Goal: Task Accomplishment & Management: Use online tool/utility

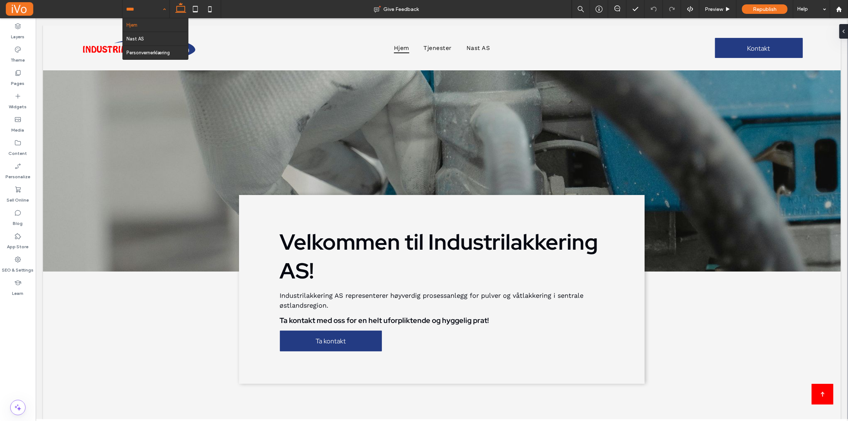
click at [127, 11] on input at bounding box center [144, 9] width 36 height 18
click at [193, 9] on use at bounding box center [195, 9] width 5 height 6
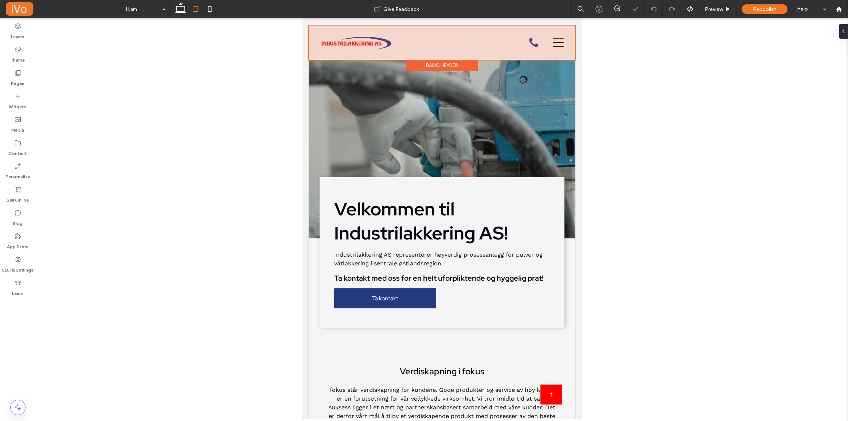
click at [558, 43] on div at bounding box center [442, 43] width 266 height 34
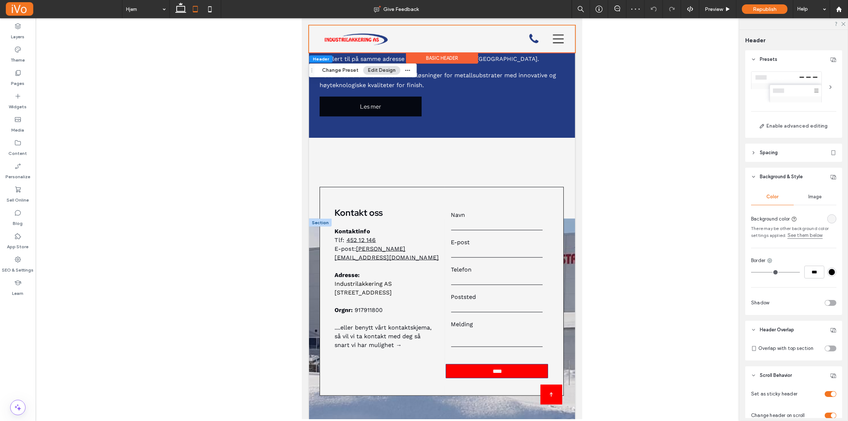
scroll to position [986, 0]
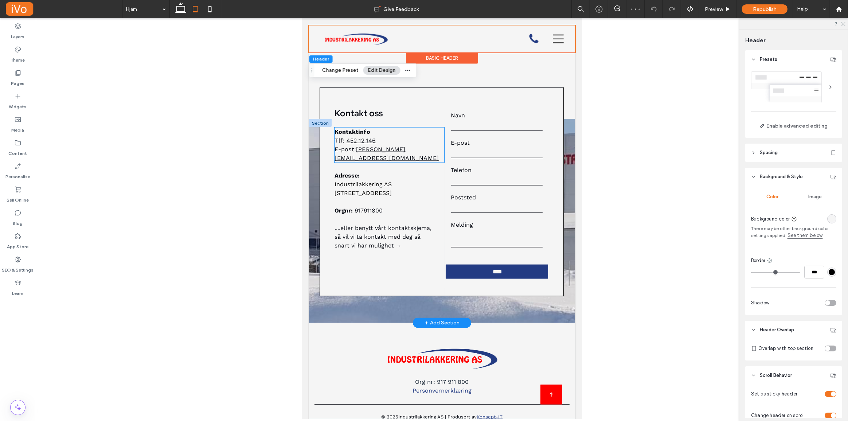
click at [347, 153] on span "E-post:" at bounding box center [344, 149] width 21 height 7
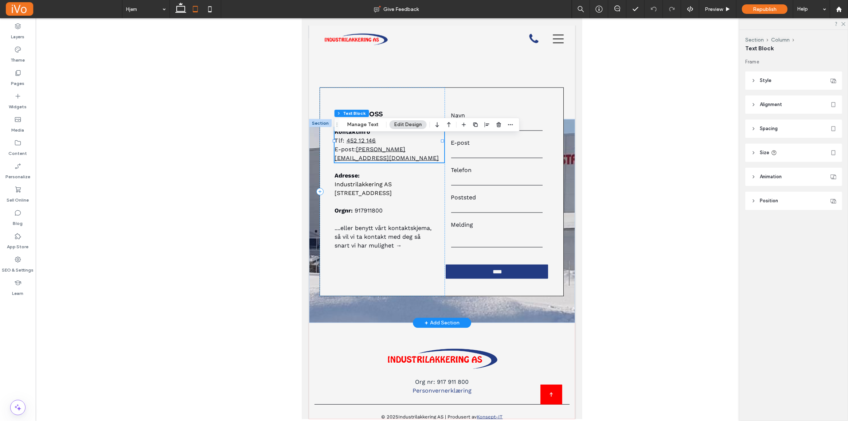
click at [340, 153] on span "E-post:" at bounding box center [344, 149] width 21 height 7
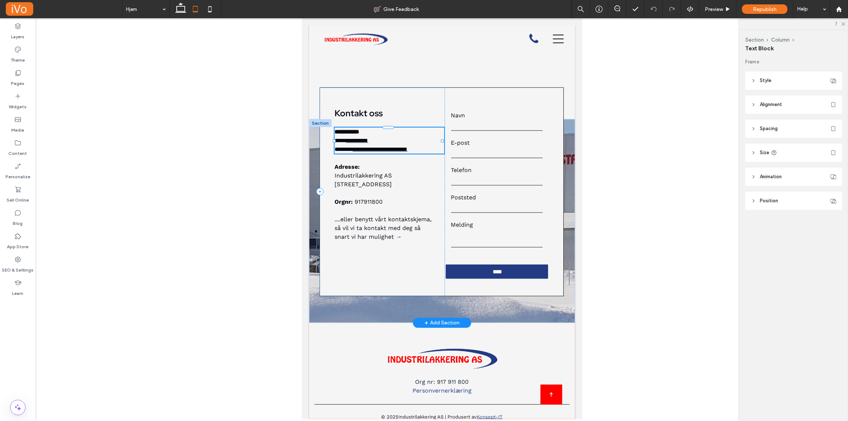
type input "*********"
type input "**"
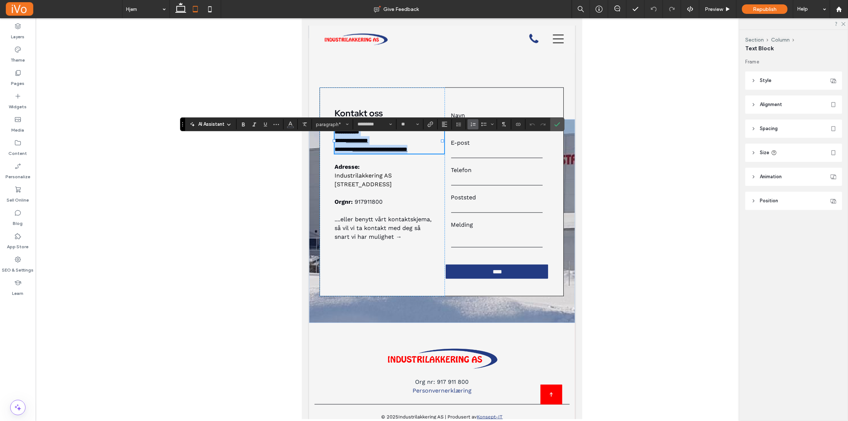
copy div "**********"
click at [686, 113] on div at bounding box center [442, 218] width 812 height 401
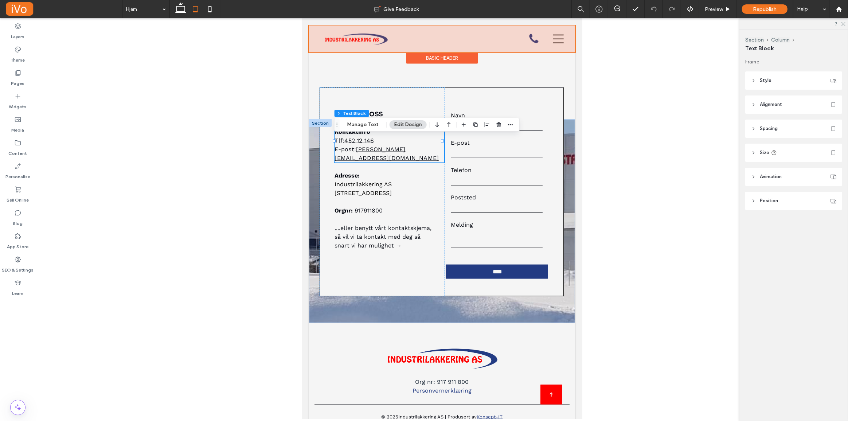
click at [554, 40] on div at bounding box center [442, 39] width 266 height 27
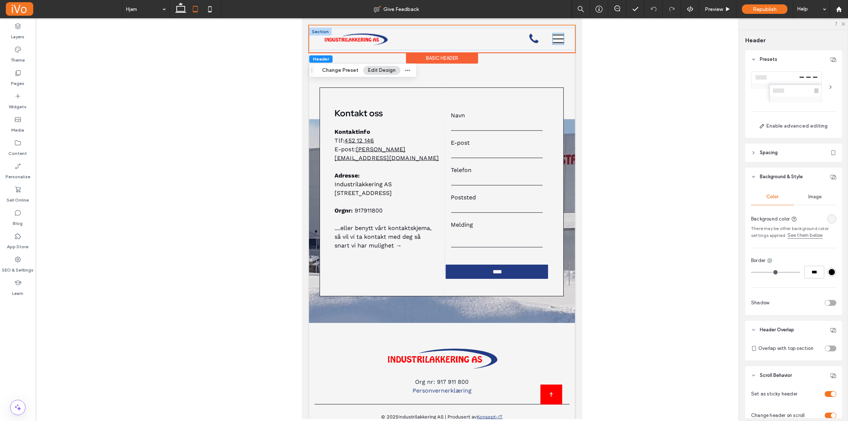
scroll to position [204, 0]
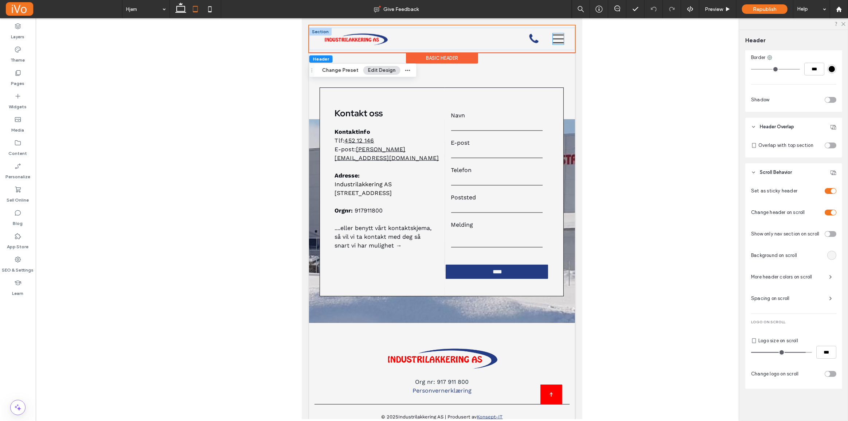
click at [553, 40] on icon at bounding box center [557, 39] width 11 height 11
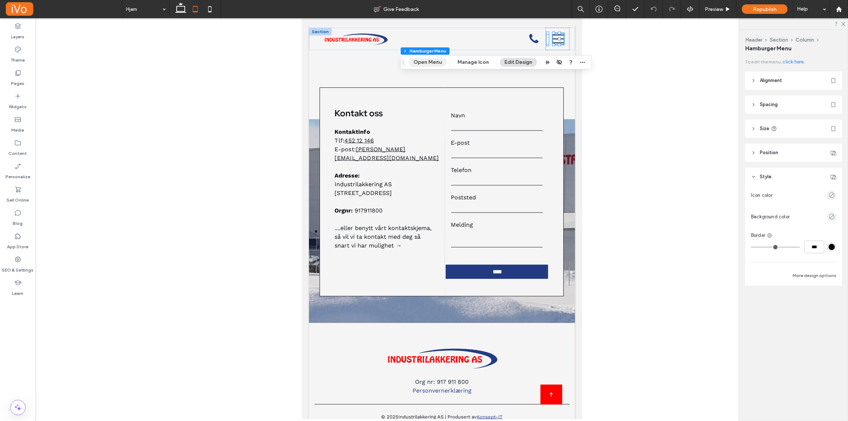
click at [425, 62] on button "Open Menu" at bounding box center [428, 62] width 38 height 9
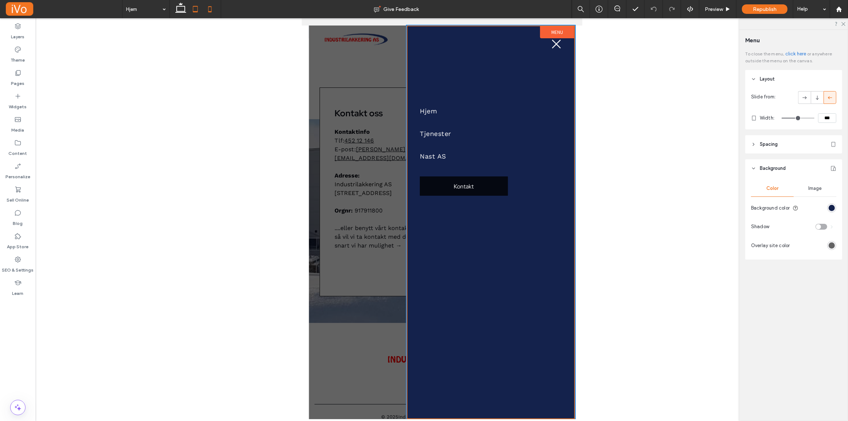
click at [212, 10] on icon at bounding box center [210, 9] width 15 height 15
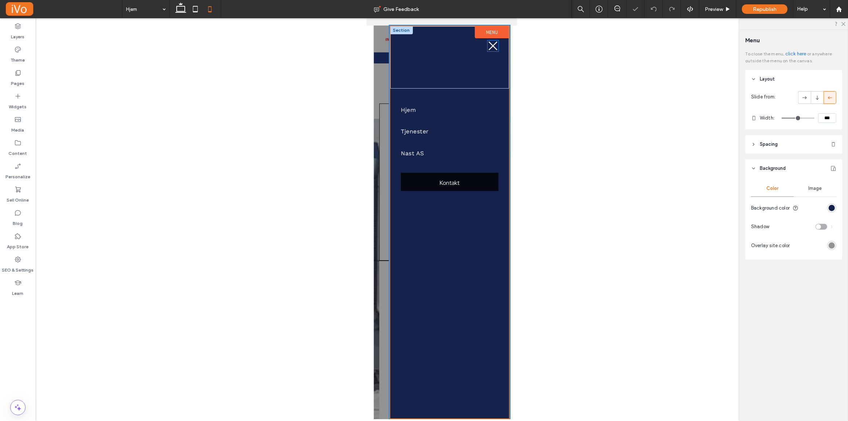
click at [490, 48] on icon at bounding box center [492, 46] width 9 height 9
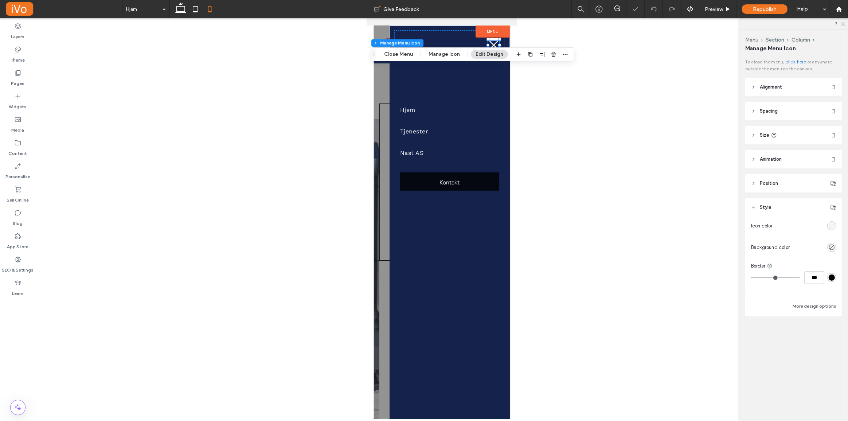
click at [374, 109] on div at bounding box center [441, 222] width 136 height 393
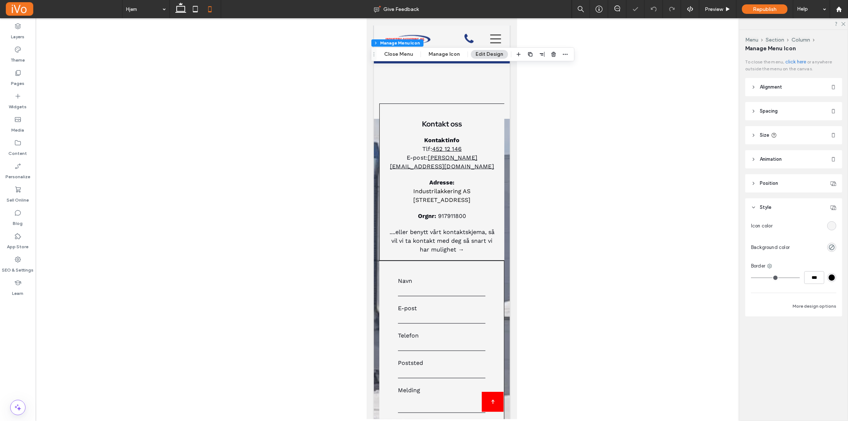
scroll to position [986, 0]
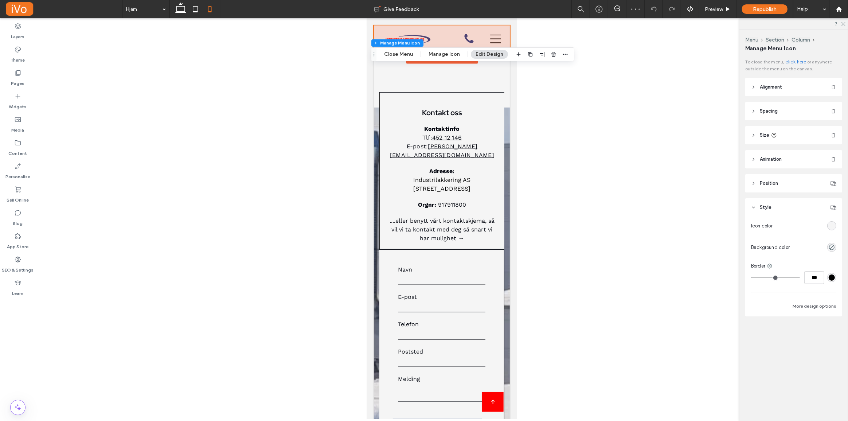
click at [461, 40] on div at bounding box center [441, 39] width 136 height 27
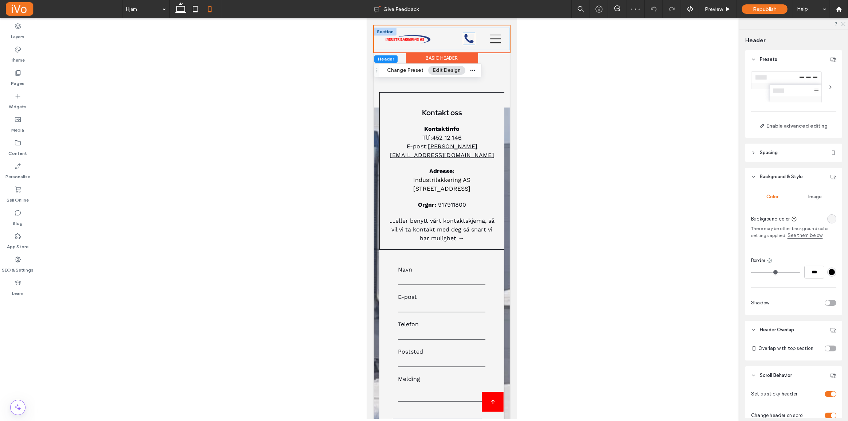
scroll to position [204, 0]
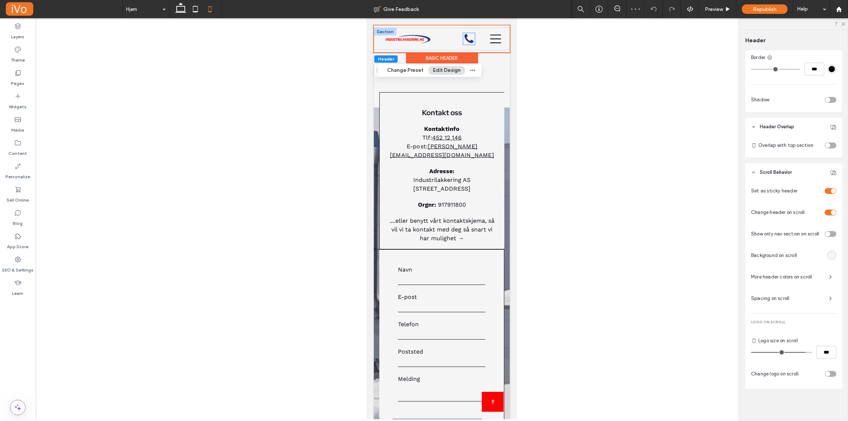
click at [466, 38] on icon at bounding box center [469, 39] width 12 height 12
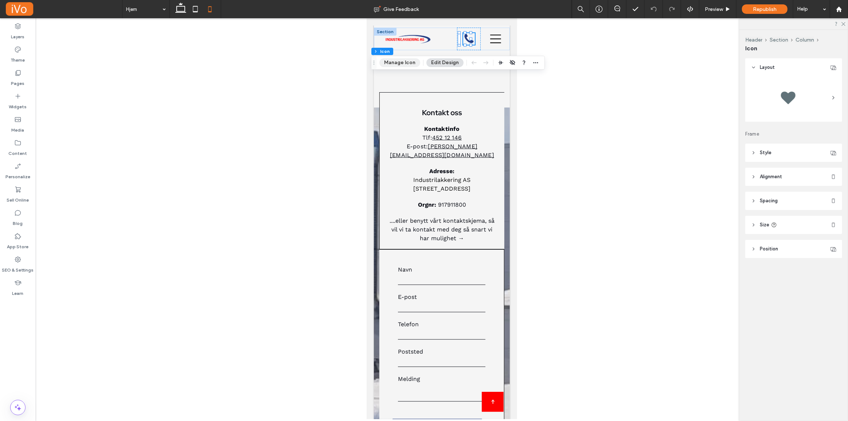
click at [393, 62] on button "Manage Icon" at bounding box center [399, 62] width 41 height 9
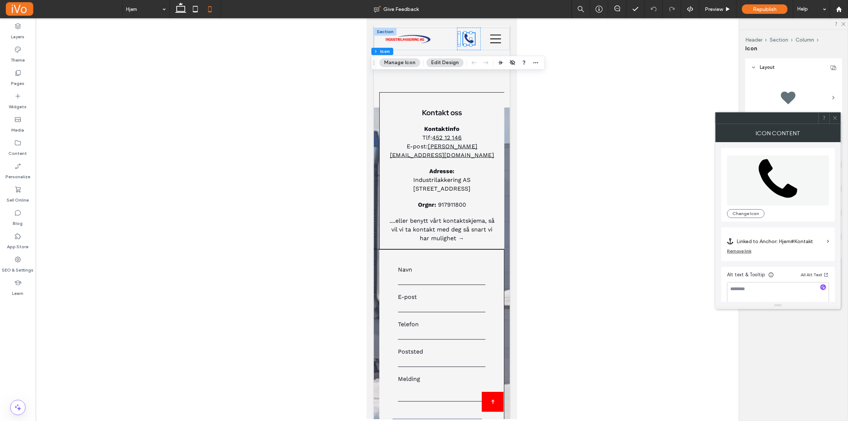
click at [794, 239] on label "Linked to Anchor: Hjem#Kontakt" at bounding box center [779, 241] width 87 height 13
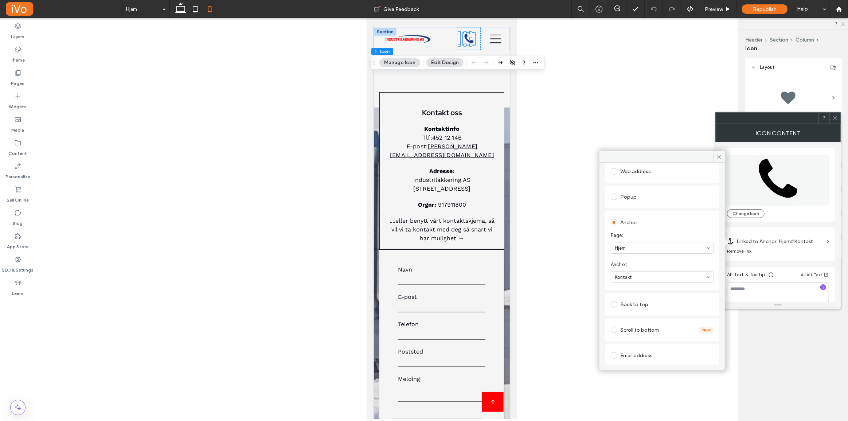
scroll to position [132, 0]
click at [637, 313] on div "Click to call" at bounding box center [662, 315] width 103 height 12
click at [720, 160] on span at bounding box center [718, 156] width 11 height 11
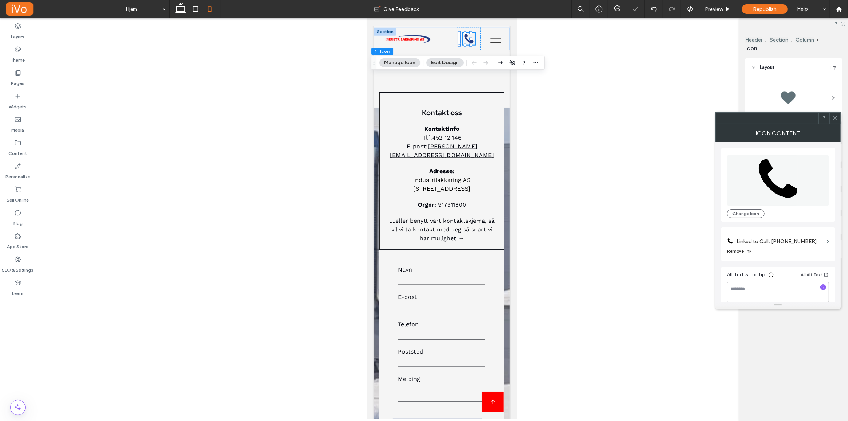
click at [838, 121] on div at bounding box center [834, 118] width 11 height 11
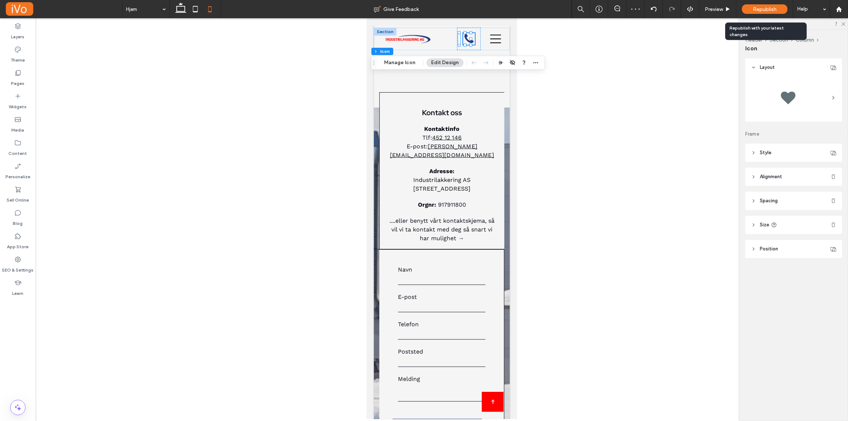
click at [763, 9] on span "Republish" at bounding box center [765, 9] width 24 height 6
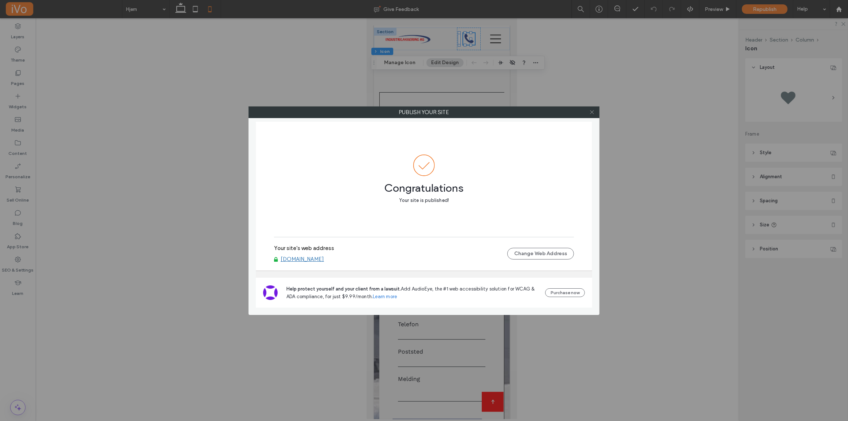
click at [594, 110] on icon at bounding box center [591, 111] width 5 height 5
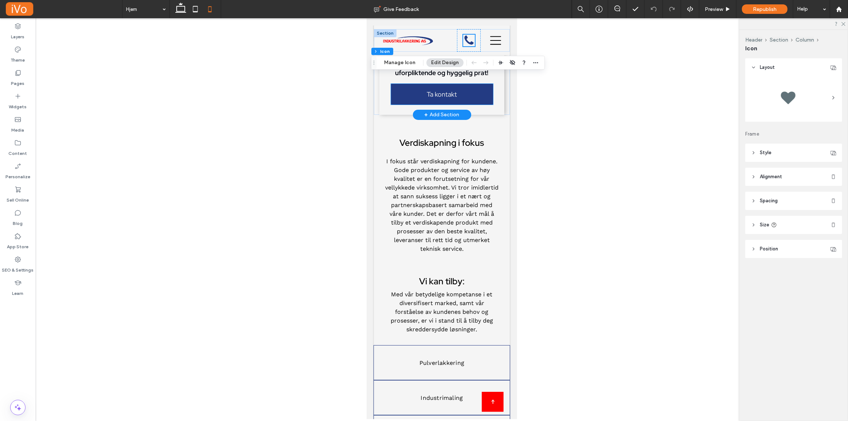
scroll to position [0, 0]
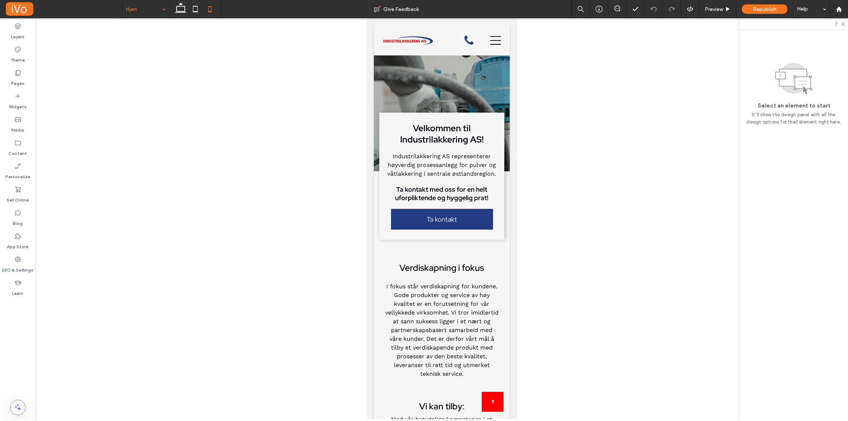
click at [130, 11] on div "Hjem Give Feedback Preview Republish Help Design Panel Site Comments Team & Cli…" at bounding box center [424, 210] width 848 height 421
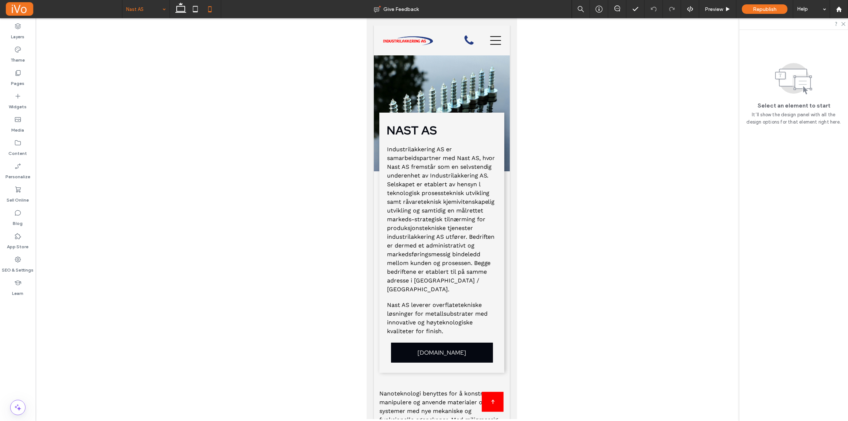
click at [133, 8] on input at bounding box center [144, 9] width 36 height 18
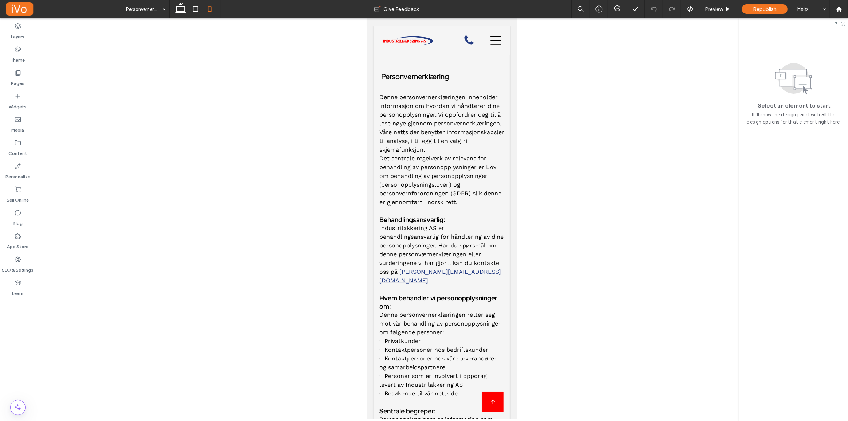
drag, startPoint x: 515, startPoint y: 54, endPoint x: 887, endPoint y: 60, distance: 371.7
click at [136, 8] on input at bounding box center [144, 9] width 36 height 18
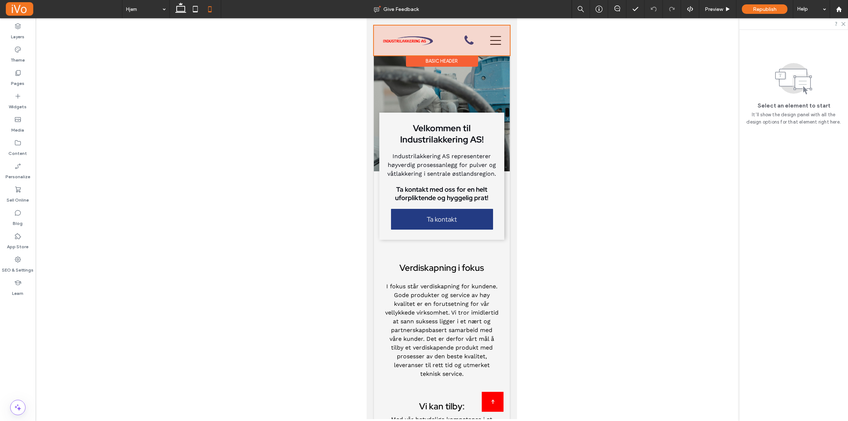
click at [490, 42] on div at bounding box center [441, 41] width 136 height 30
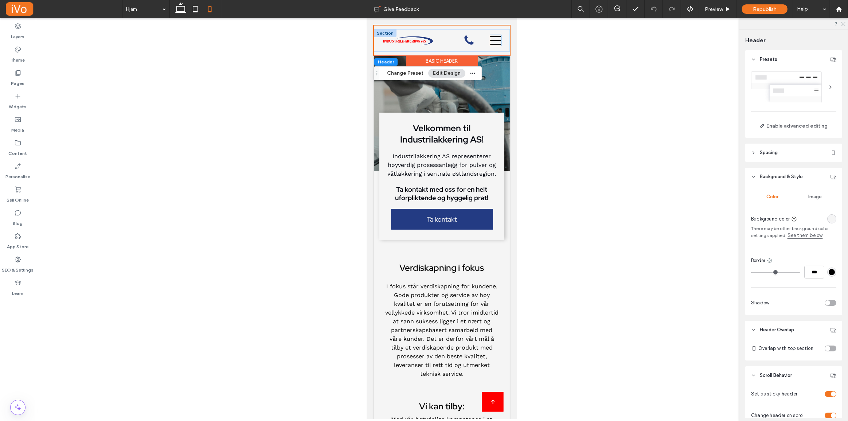
click at [493, 41] on icon at bounding box center [495, 40] width 11 height 11
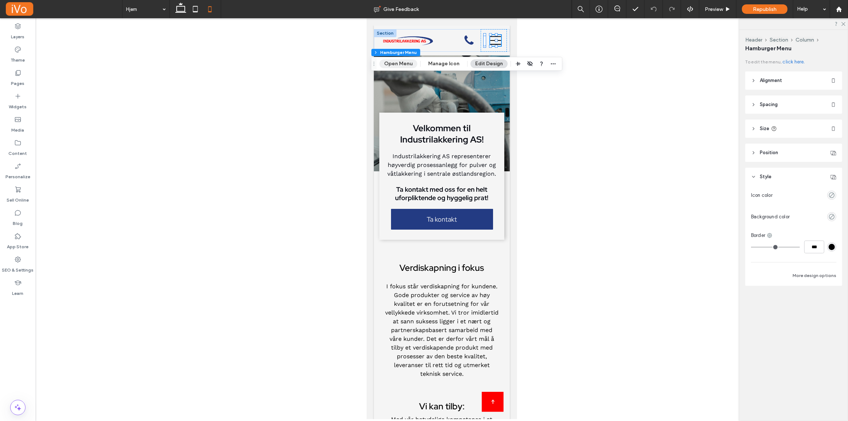
click at [392, 61] on button "Open Menu" at bounding box center [398, 63] width 38 height 9
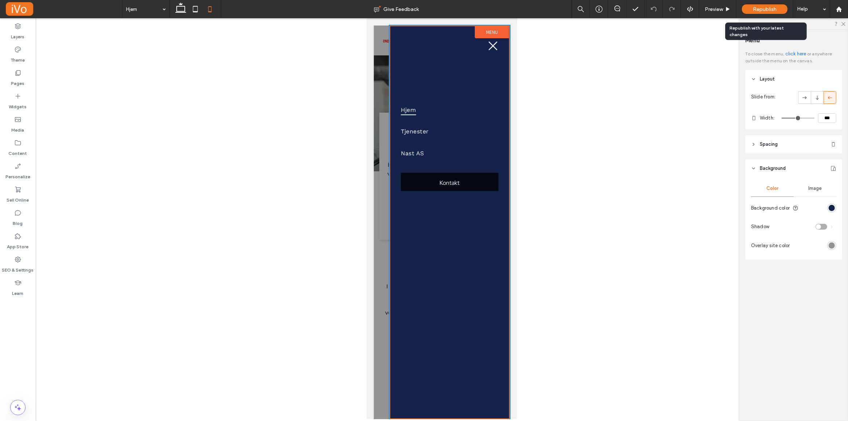
click at [762, 7] on span "Republish" at bounding box center [765, 9] width 24 height 6
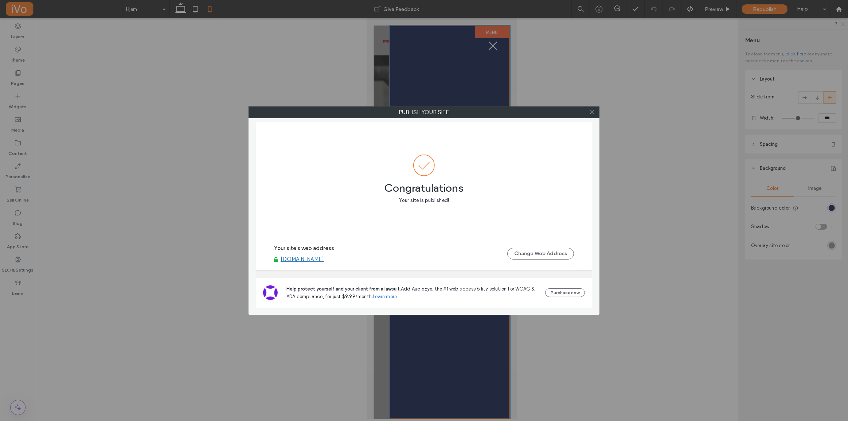
click at [590, 109] on icon at bounding box center [591, 111] width 5 height 5
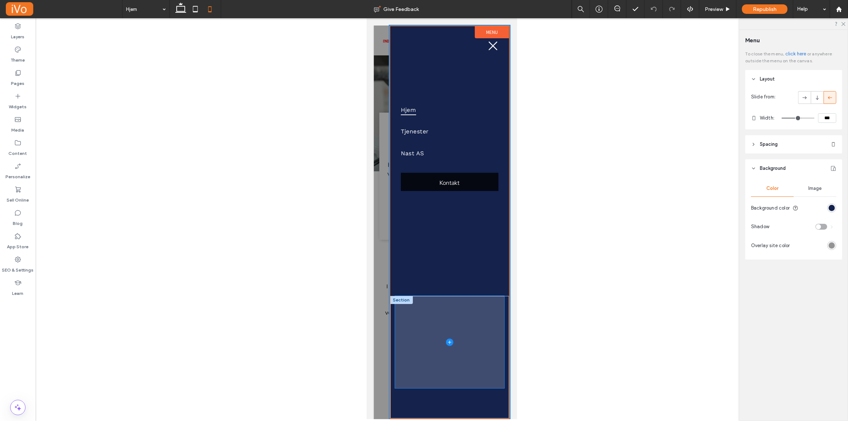
click at [449, 344] on icon at bounding box center [449, 341] width 7 height 7
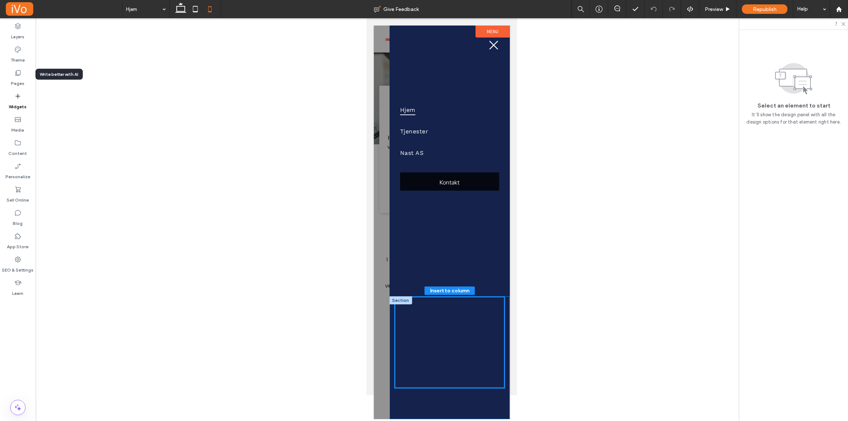
scroll to position [36, 0]
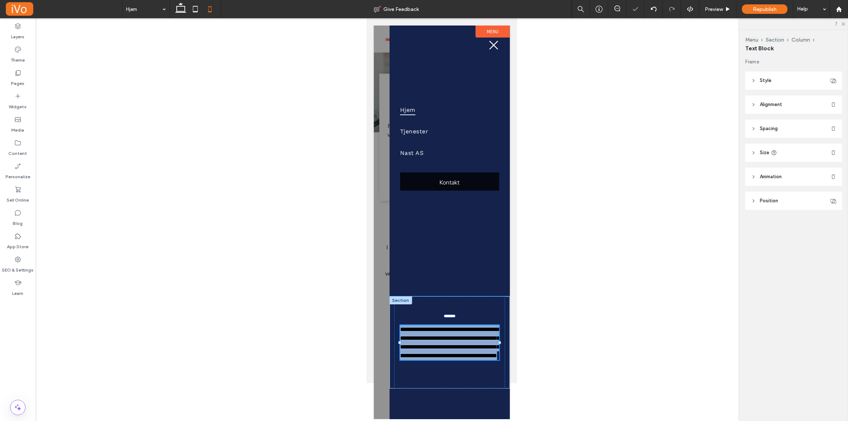
type input "*********"
type input "**"
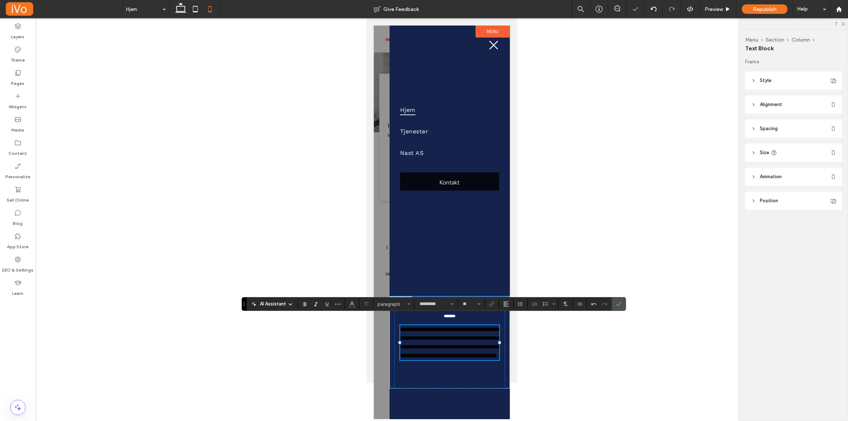
scroll to position [0, 0]
click at [471, 342] on p "********" at bounding box center [449, 342] width 99 height 9
click at [455, 341] on p "**********" at bounding box center [449, 342] width 99 height 35
click at [428, 343] on p "********" at bounding box center [449, 342] width 99 height 9
drag, startPoint x: 456, startPoint y: 346, endPoint x: 357, endPoint y: 340, distance: 99.7
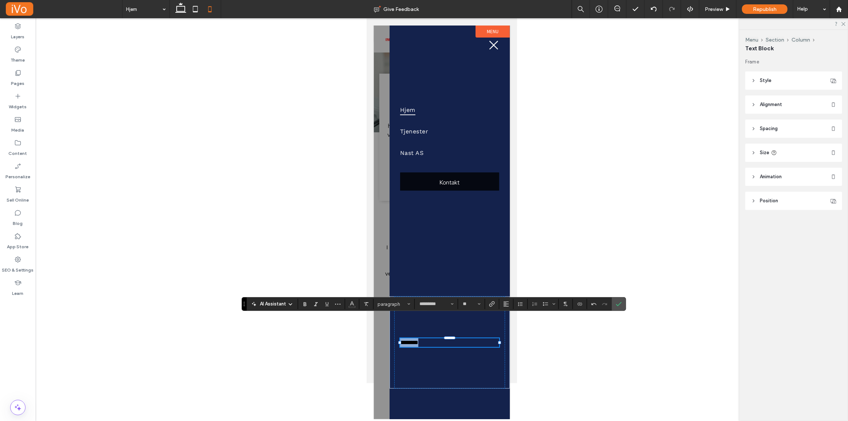
click at [366, 340] on html "Hjem Tjenester Nast AS Kontakt Section Basic Header Section Hjem Tjenester Nast…" at bounding box center [441, 182] width 150 height 401
click at [185, 11] on icon at bounding box center [180, 9] width 15 height 15
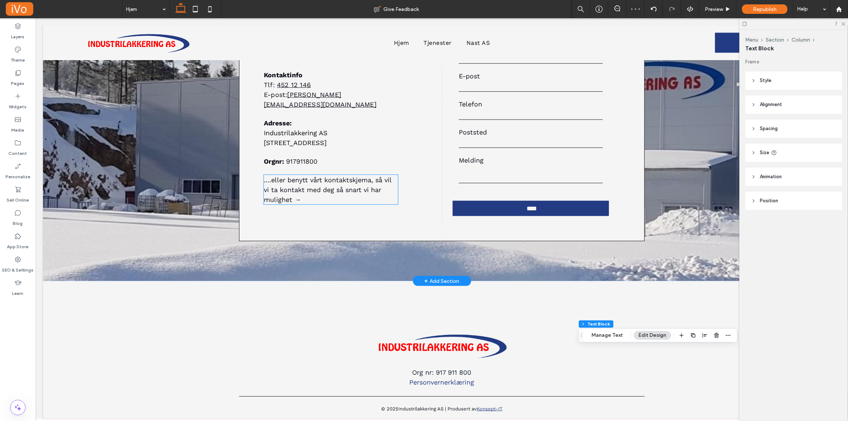
scroll to position [1115, 0]
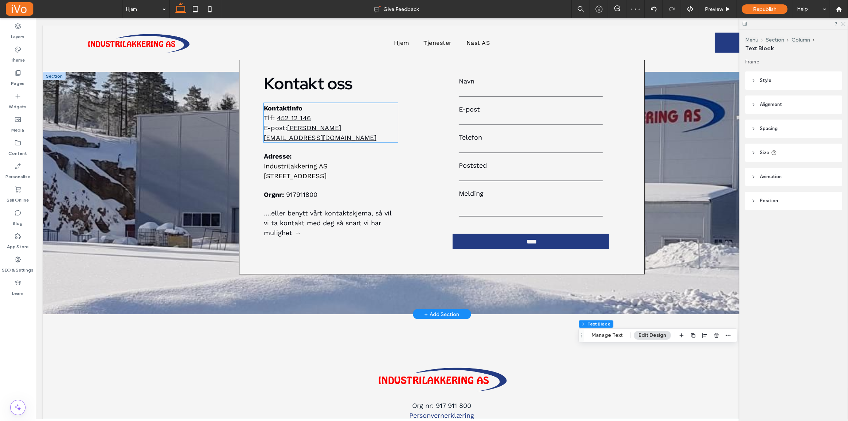
click at [289, 108] on p "Kontaktinfo" at bounding box center [330, 108] width 134 height 10
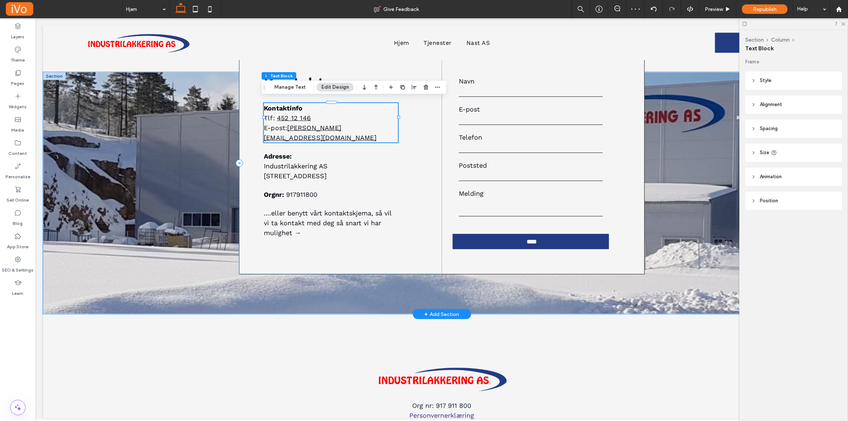
click at [278, 105] on strong "Kontaktinfo" at bounding box center [282, 108] width 39 height 8
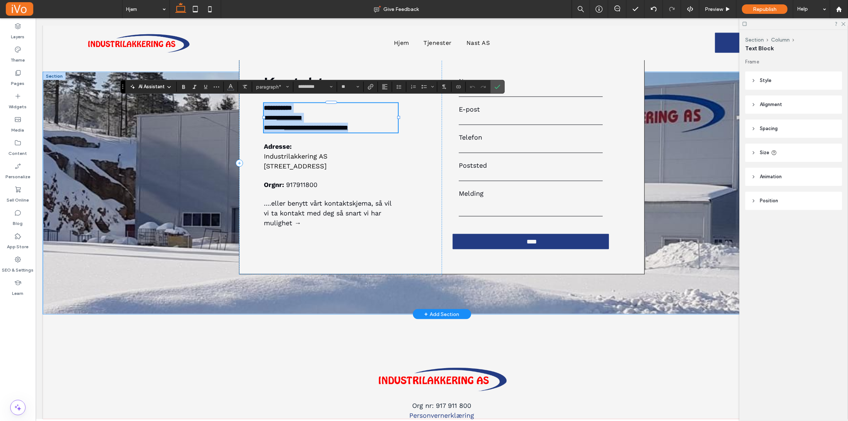
copy div "**********"
click at [497, 84] on icon "Confirm" at bounding box center [497, 87] width 6 height 6
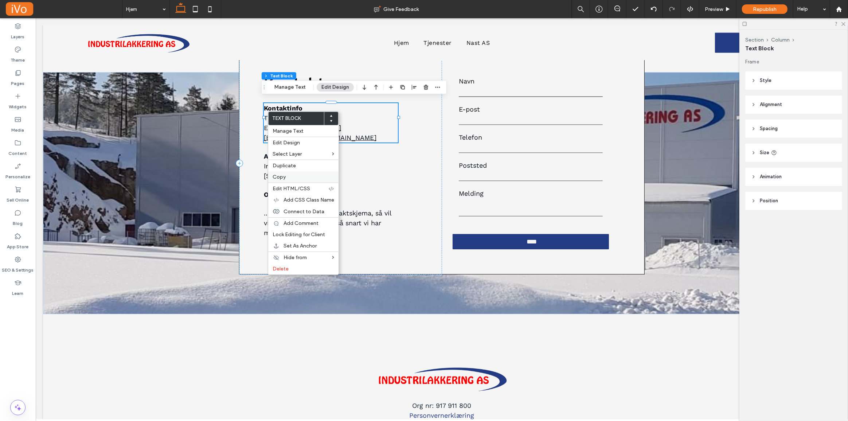
click at [295, 174] on label "Copy" at bounding box center [304, 177] width 62 height 6
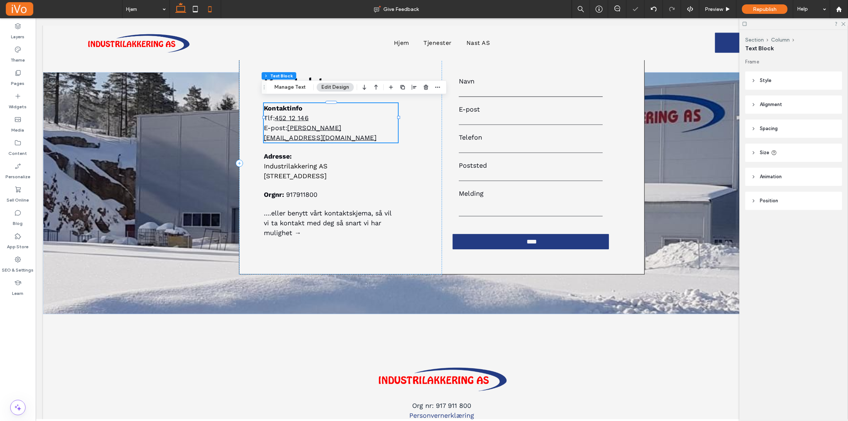
click at [214, 6] on icon at bounding box center [210, 9] width 15 height 15
type input "**"
type input "****"
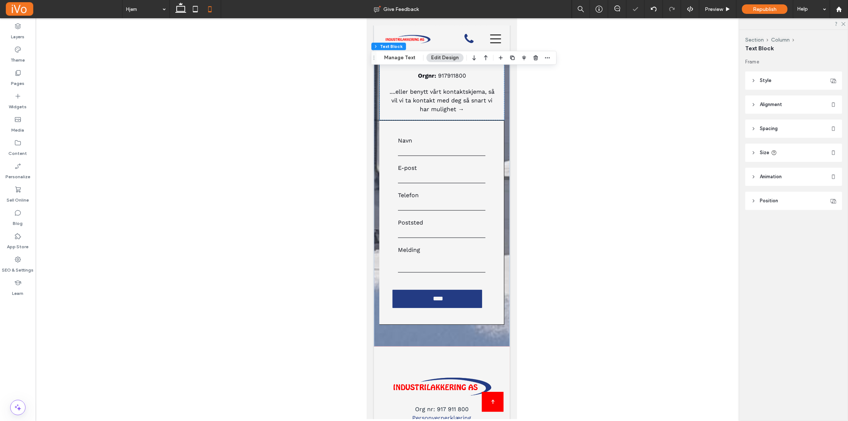
scroll to position [1035, 0]
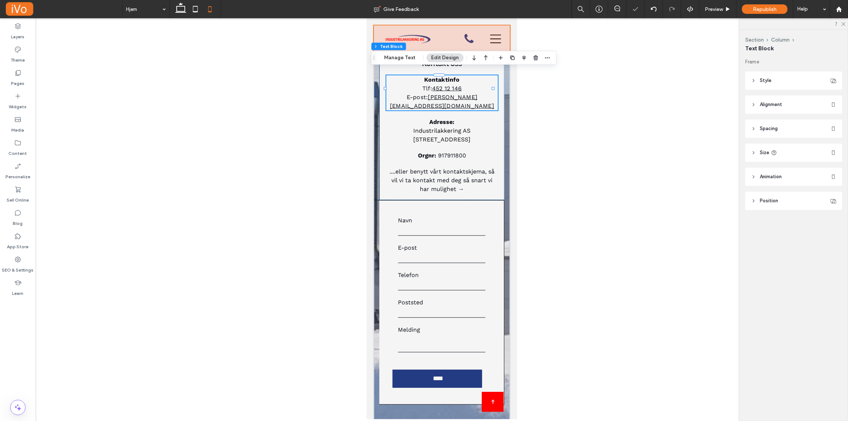
click at [490, 36] on div at bounding box center [441, 39] width 136 height 27
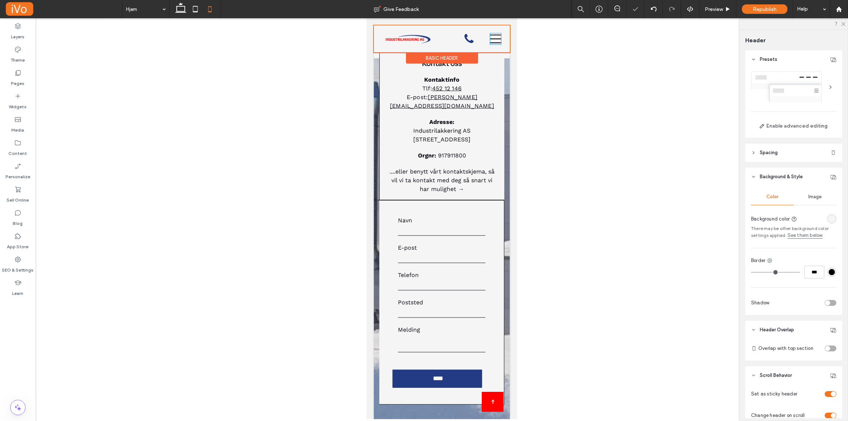
scroll to position [204, 0]
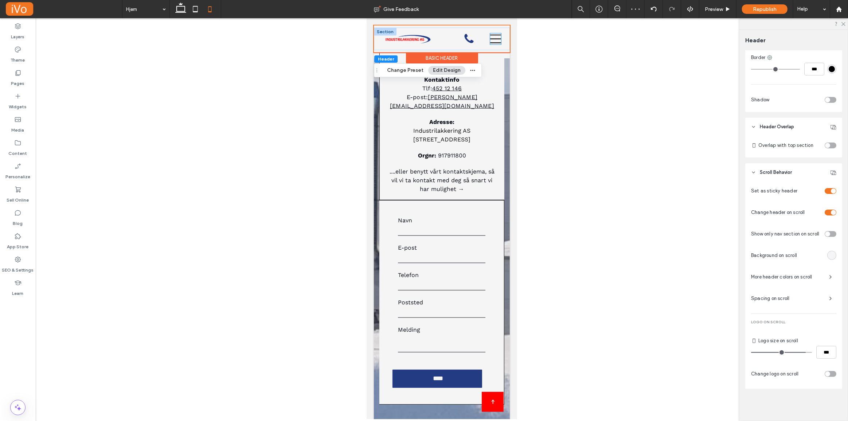
click at [494, 39] on icon at bounding box center [495, 39] width 11 height 11
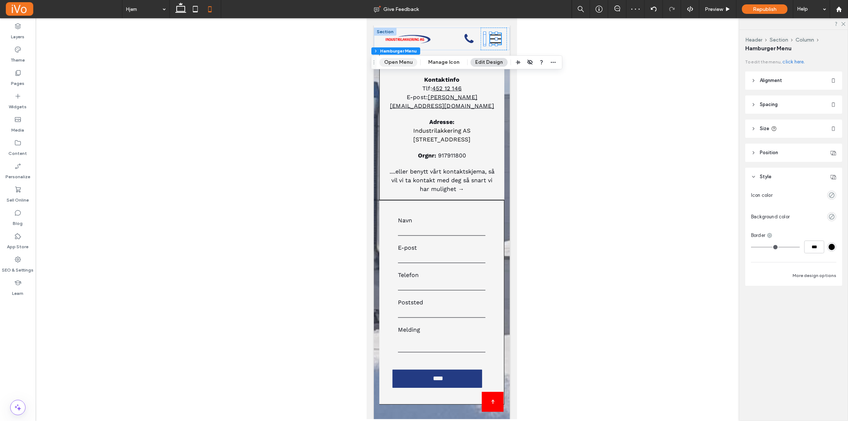
click at [404, 64] on button "Open Menu" at bounding box center [398, 62] width 38 height 9
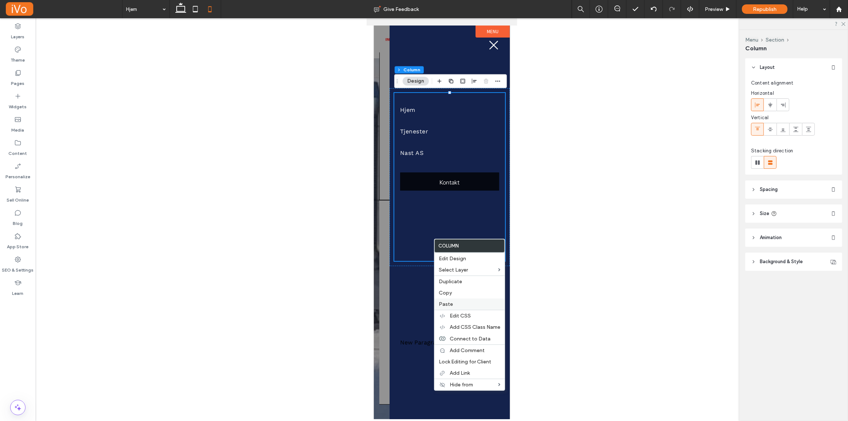
click at [454, 303] on label "Paste" at bounding box center [470, 304] width 62 height 6
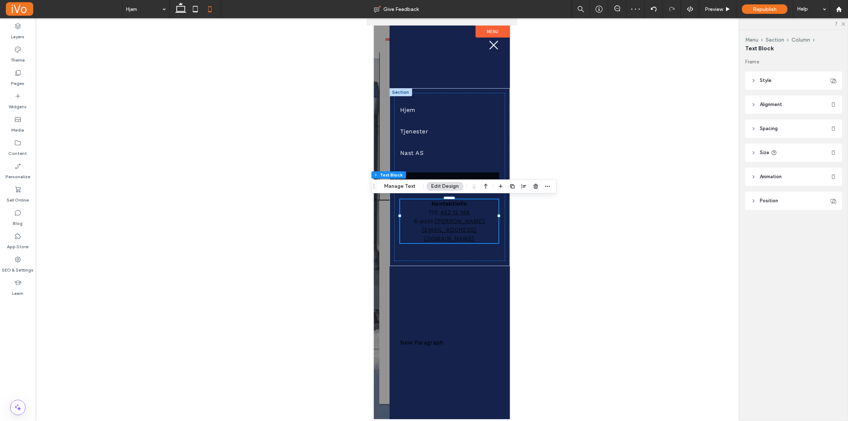
click at [476, 213] on p "Tlf: [PHONE_NUMBER]" at bounding box center [449, 212] width 98 height 9
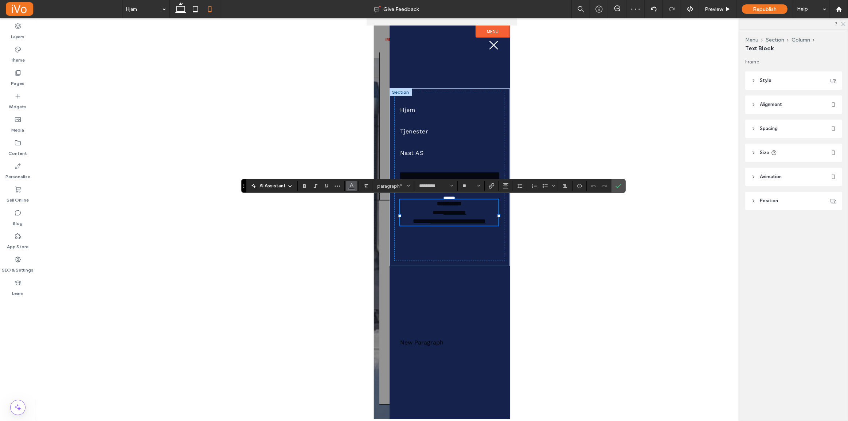
click at [349, 187] on icon "Color" at bounding box center [352, 185] width 6 height 6
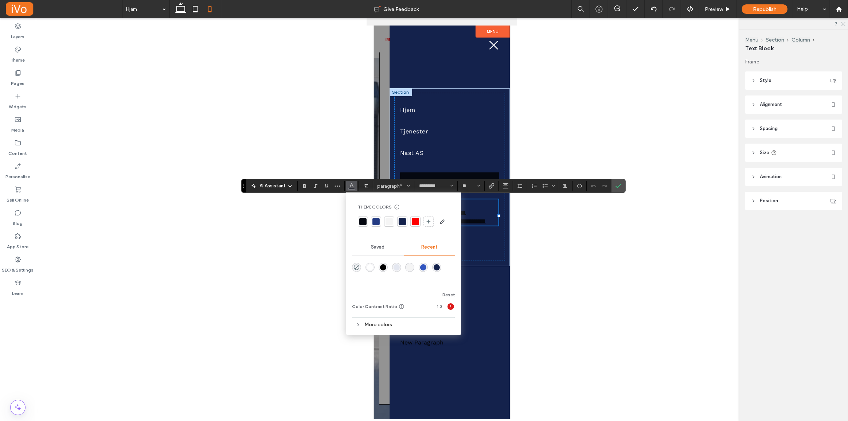
click at [372, 267] on div "rgba(255, 255, 255, 1)" at bounding box center [370, 267] width 6 height 6
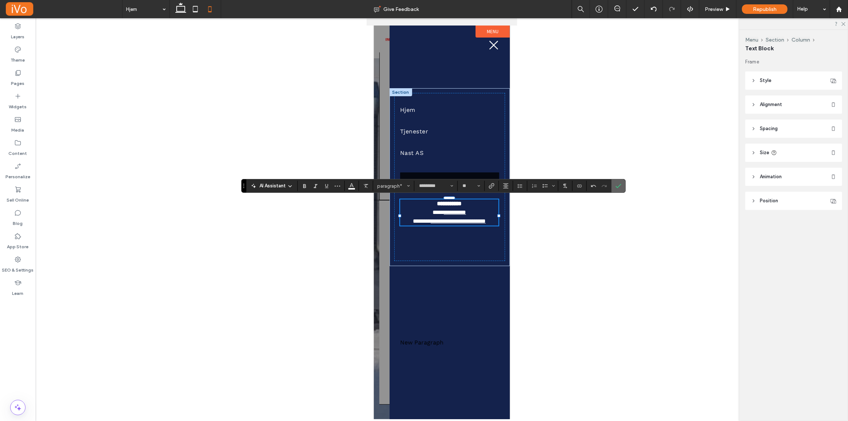
click at [620, 187] on icon "Confirm" at bounding box center [618, 186] width 6 height 6
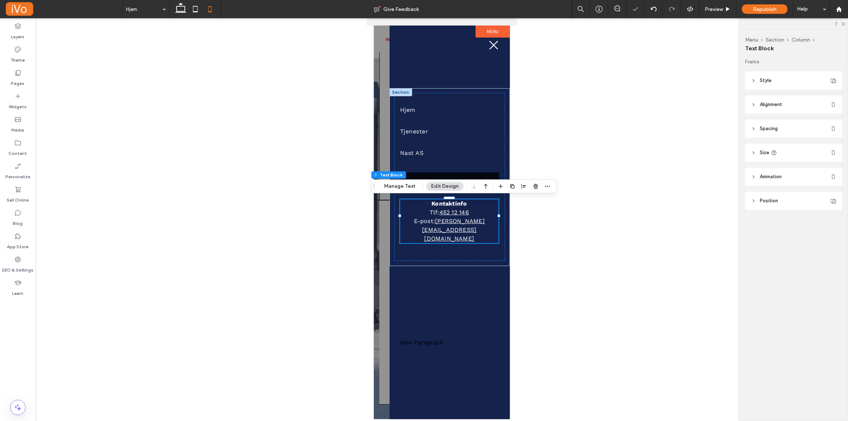
click at [459, 223] on p "E-post: [PERSON_NAME][EMAIL_ADDRESS][DOMAIN_NAME]" at bounding box center [449, 230] width 98 height 26
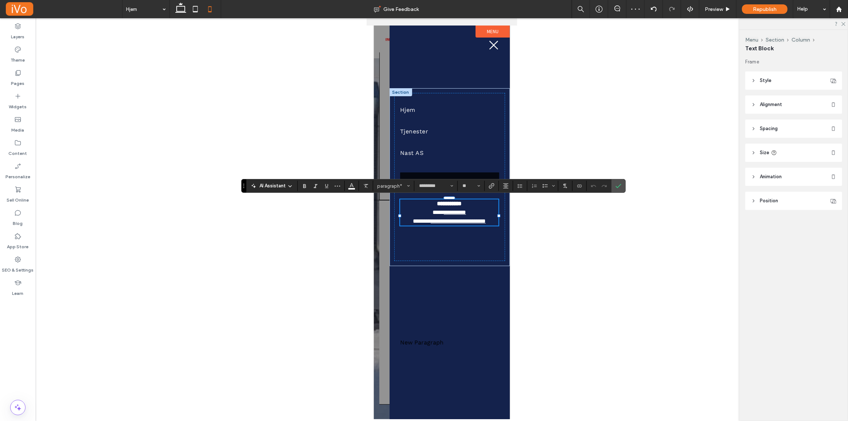
click at [468, 224] on link "**********" at bounding box center [457, 220] width 55 height 5
click at [430, 224] on link "**********" at bounding box center [457, 220] width 55 height 5
click at [618, 183] on icon "Confirm" at bounding box center [618, 186] width 6 height 6
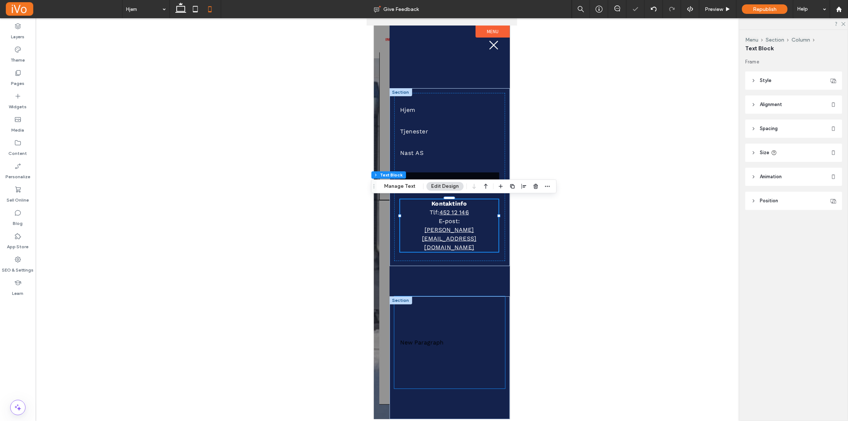
click at [430, 333] on div "New Paragraph" at bounding box center [449, 342] width 111 height 92
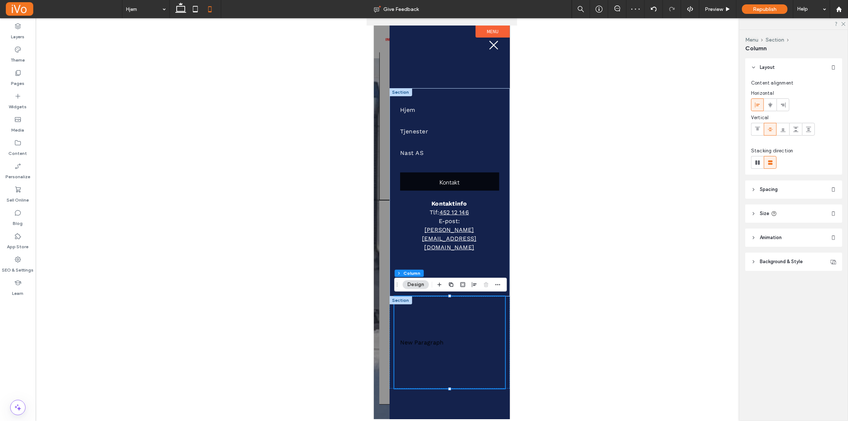
click at [469, 332] on div "New Paragraph" at bounding box center [449, 342] width 111 height 92
click at [440, 392] on div "New Paragraph Section + Add Section" at bounding box center [449, 357] width 120 height 123
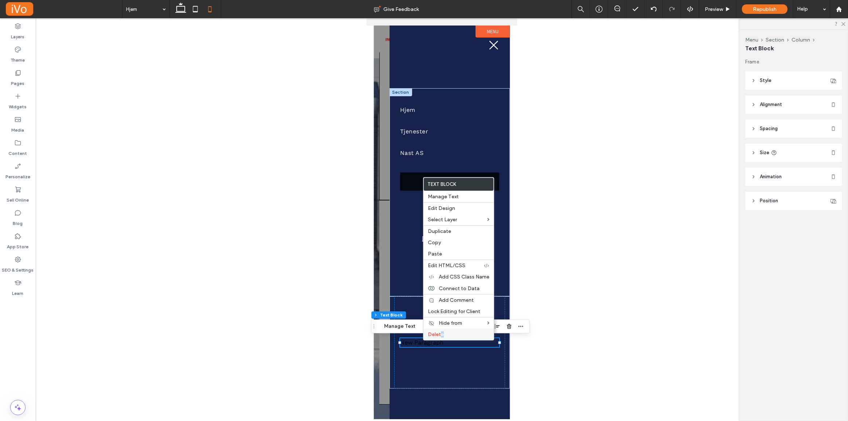
click at [442, 335] on span "Delete" at bounding box center [436, 334] width 16 height 6
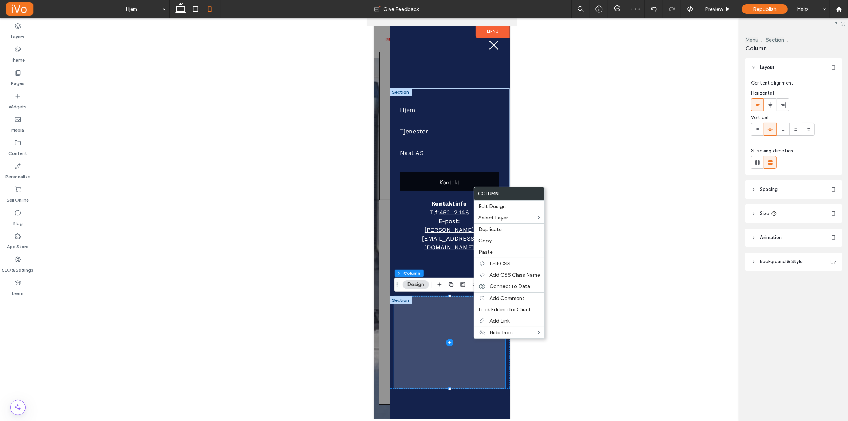
drag, startPoint x: 436, startPoint y: 313, endPoint x: 850, endPoint y: 262, distance: 416.4
click at [436, 313] on span at bounding box center [449, 342] width 111 height 92
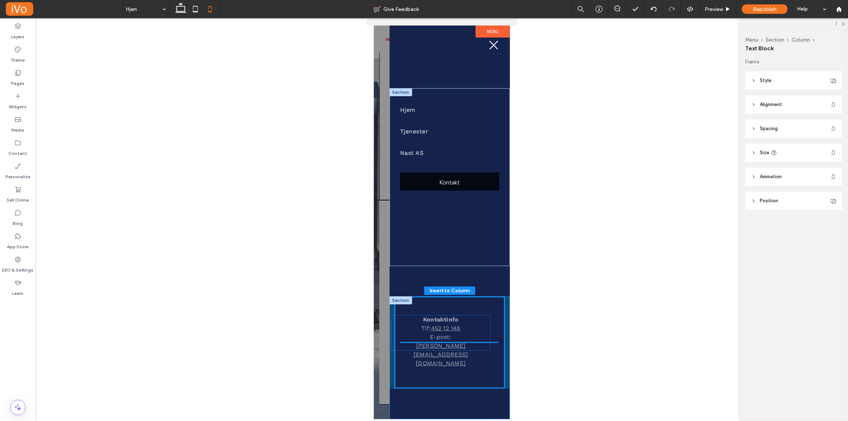
drag, startPoint x: 450, startPoint y: 214, endPoint x: 442, endPoint y: 330, distance: 116.5
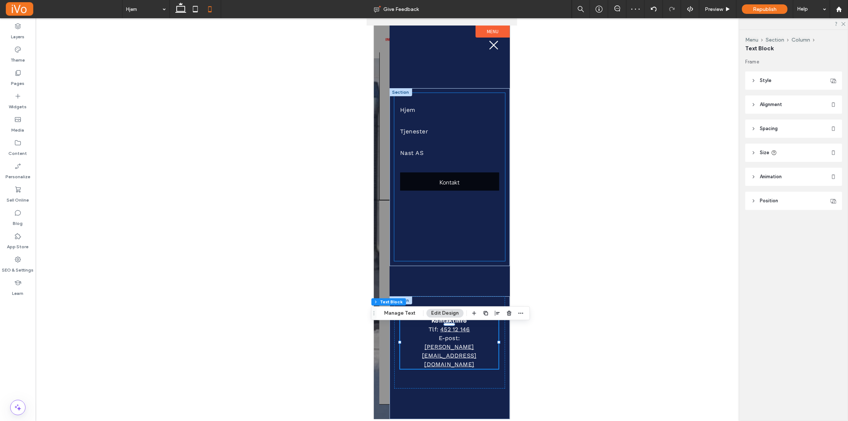
click at [455, 254] on div "Hjem Tjenester Nast AS Kontakt" at bounding box center [449, 177] width 111 height 168
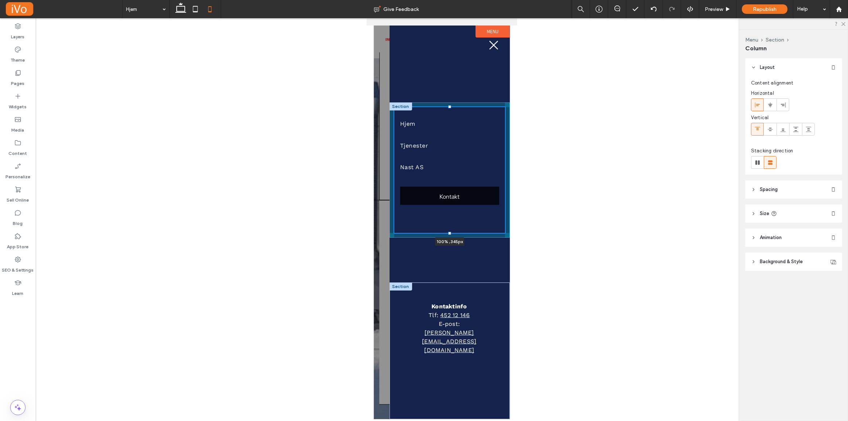
drag, startPoint x: 449, startPoint y: 261, endPoint x: 452, endPoint y: 218, distance: 42.4
click at [452, 218] on div "Hjem Tjenester Nast AS Kontakt 100% , 345px" at bounding box center [449, 169] width 120 height 135
type input "***"
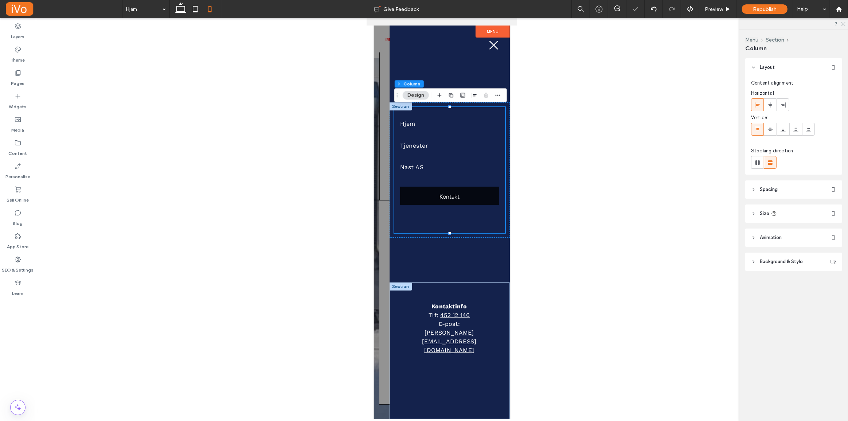
click at [451, 269] on div "Hjem Tjenester Nast AS Kontakt 100% , 345px Section + Add Section" at bounding box center [449, 192] width 120 height 180
click at [448, 308] on div "Kontaktinfo Tlf: [PHONE_NUMBER] E-post: ﻿ [PERSON_NAME][EMAIL_ADDRESS][DOMAIN_N…" at bounding box center [449, 328] width 111 height 92
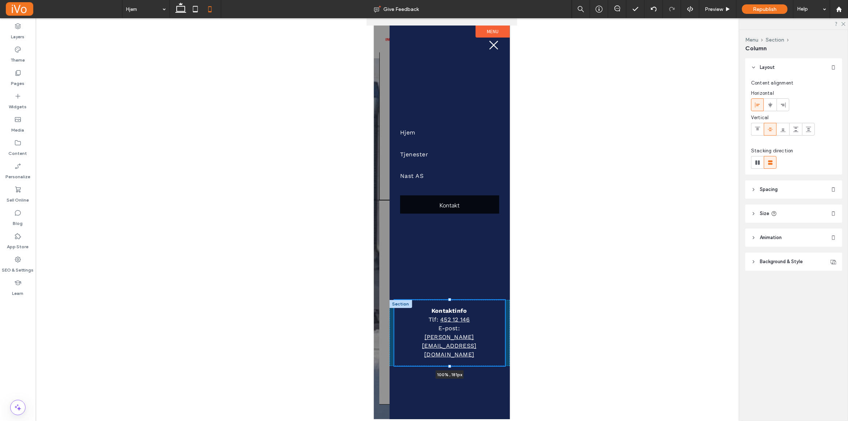
drag, startPoint x: 449, startPoint y: 282, endPoint x: 453, endPoint y: 303, distance: 21.4
click at [453, 303] on div "Kontaktinfo Tlf: [PHONE_NUMBER] E-post: ﻿ [PERSON_NAME][EMAIL_ADDRESS][DOMAIN_N…" at bounding box center [449, 333] width 120 height 66
type input "***"
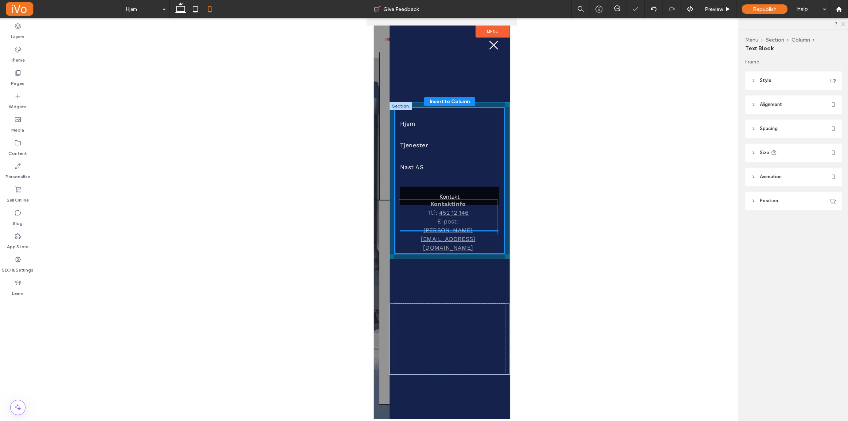
drag, startPoint x: 453, startPoint y: 337, endPoint x: 819, endPoint y: 247, distance: 376.3
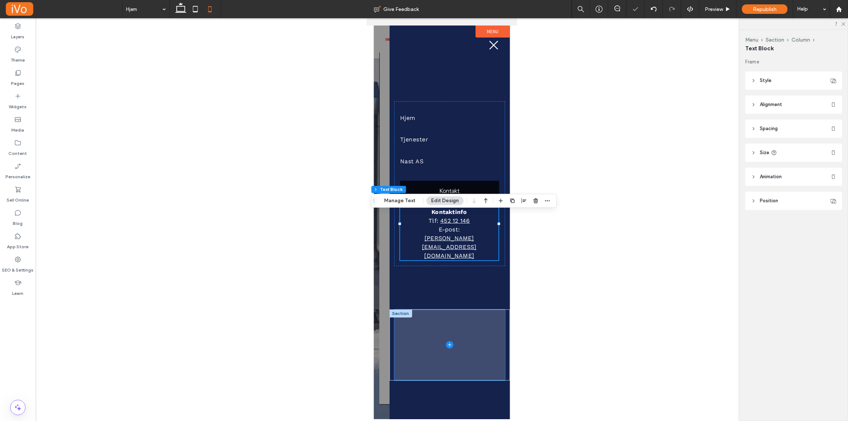
click at [449, 312] on span at bounding box center [449, 344] width 111 height 71
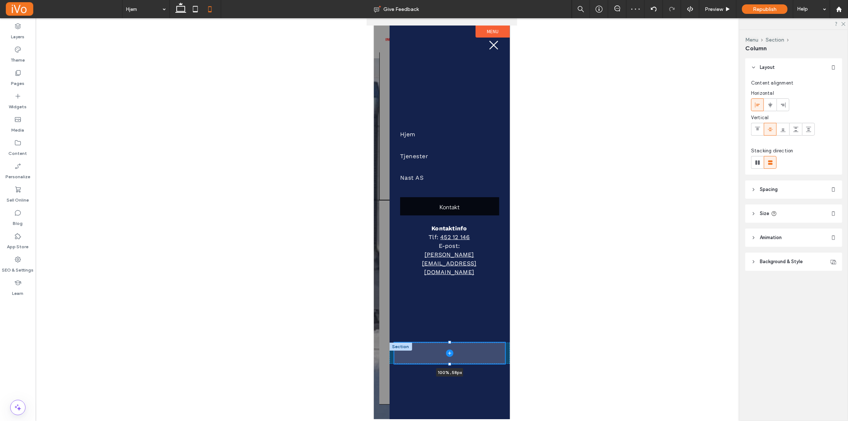
drag, startPoint x: 449, startPoint y: 302, endPoint x: 456, endPoint y: 352, distance: 50.4
click at [456, 352] on div "100% , 58px" at bounding box center [449, 352] width 120 height 21
type input "**"
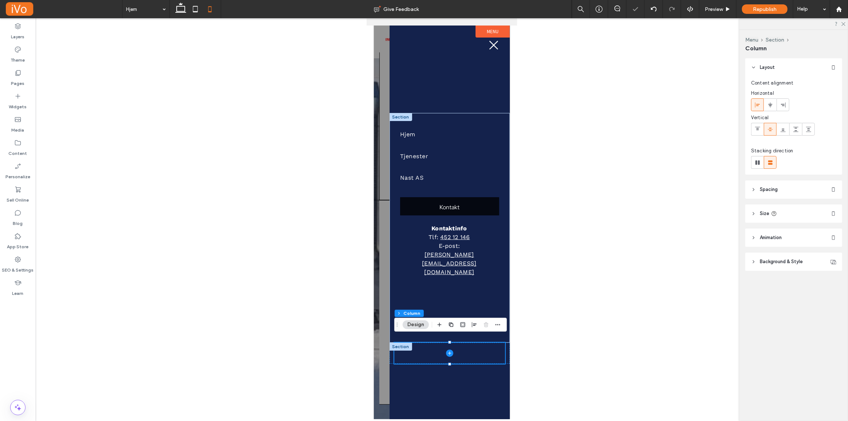
click at [463, 302] on div "Hjem Tjenester Nast AS Kontakt Kontaktinfo Tlf: [PHONE_NUMBER] E-post: ﻿ [EMAIL…" at bounding box center [449, 228] width 120 height 230
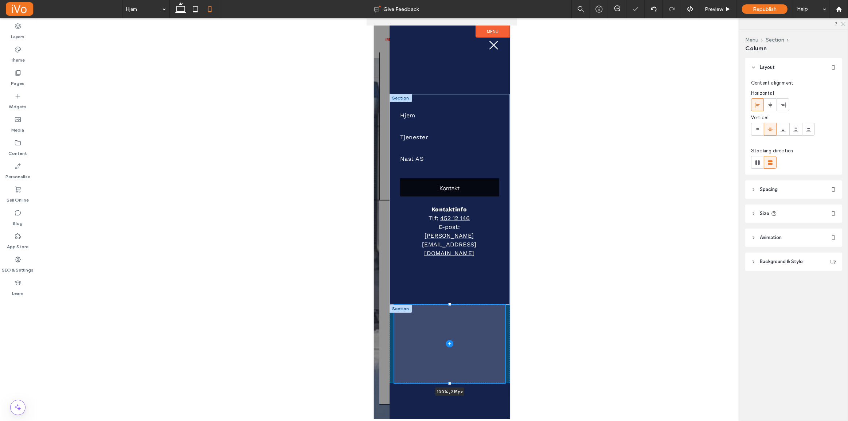
drag, startPoint x: 448, startPoint y: 335, endPoint x: 452, endPoint y: 278, distance: 57.3
click at [452, 278] on div "Section Hjem Tjenester Nast AS Kontakt Kontaktinfo Tlf: [PHONE_NUMBER] E-post: …" at bounding box center [449, 222] width 120 height 393
type input "***"
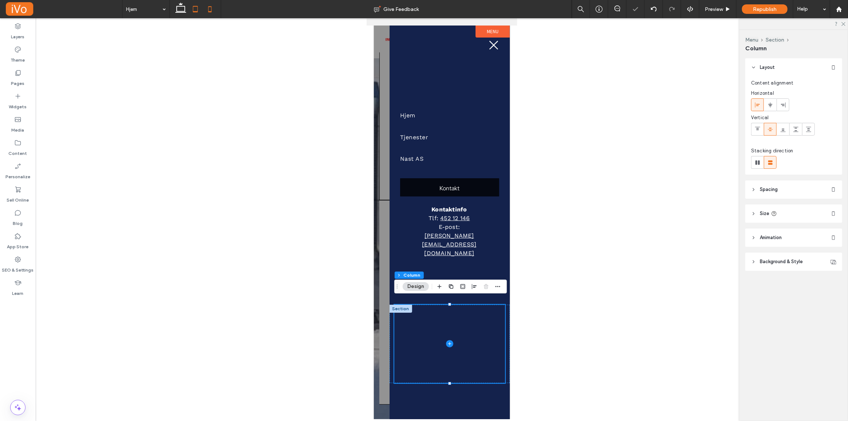
click at [195, 8] on icon at bounding box center [195, 9] width 15 height 15
type input "*"
type input "****"
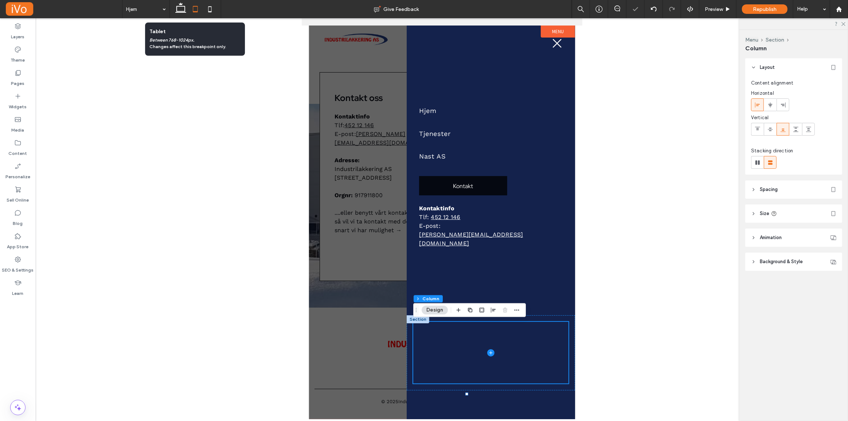
scroll to position [907, 0]
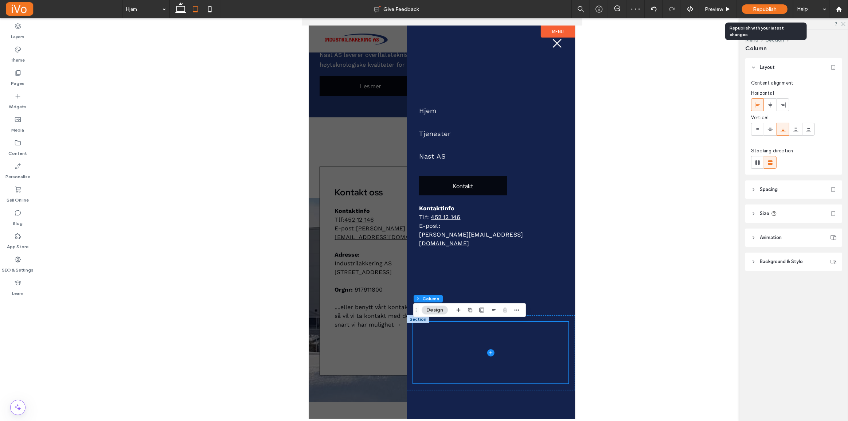
click at [756, 7] on span "Republish" at bounding box center [765, 9] width 24 height 6
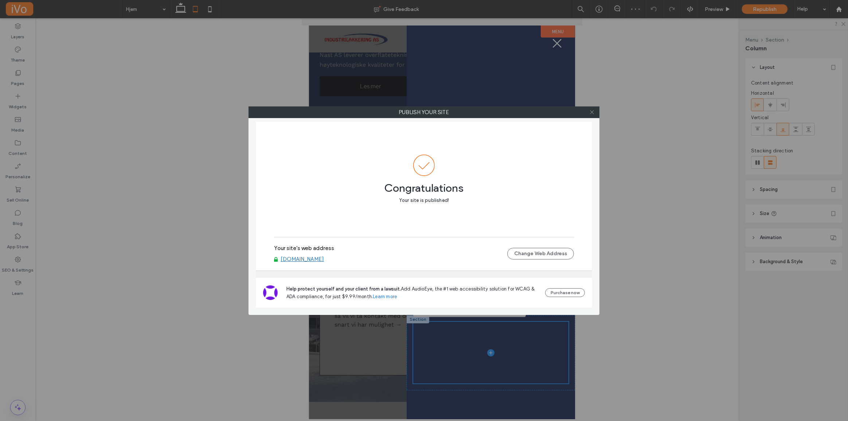
click at [592, 112] on icon at bounding box center [591, 111] width 5 height 5
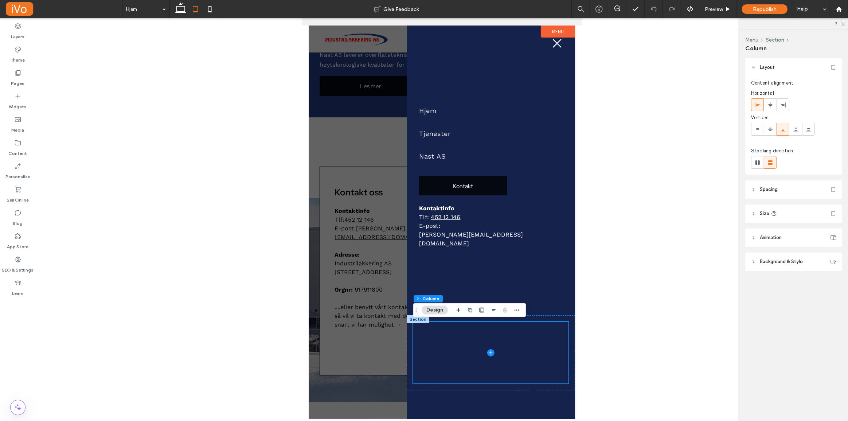
click at [355, 171] on div at bounding box center [442, 222] width 266 height 393
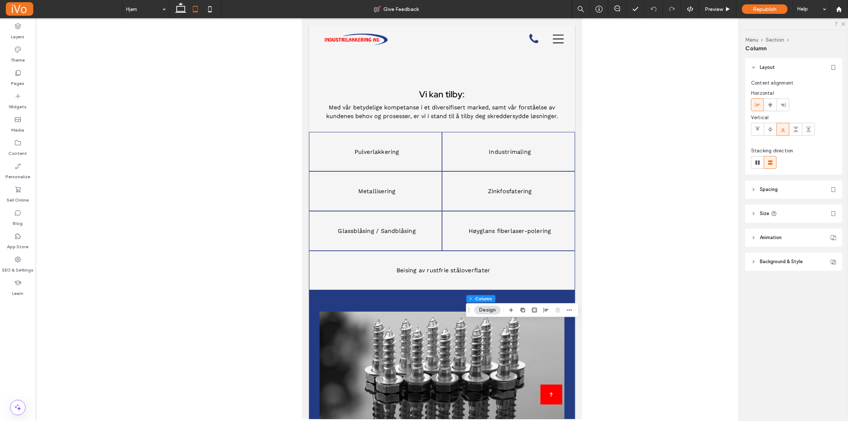
scroll to position [369, 0]
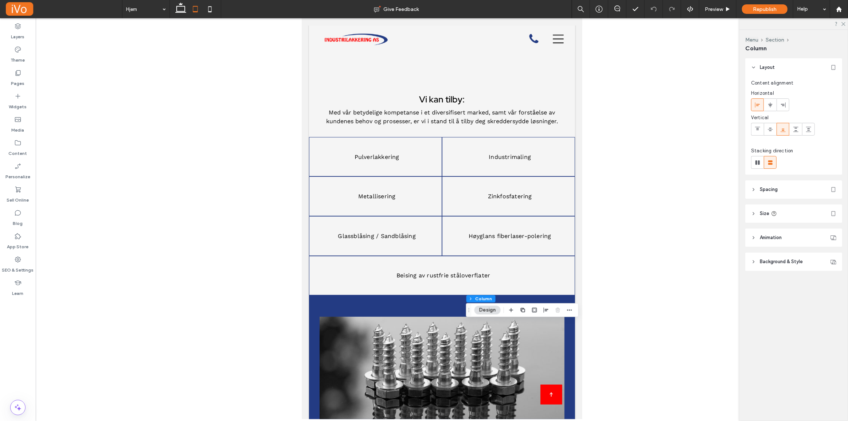
drag, startPoint x: 577, startPoint y: 124, endPoint x: 900, endPoint y: 321, distance: 377.8
click at [770, 8] on span "Republish" at bounding box center [765, 9] width 24 height 6
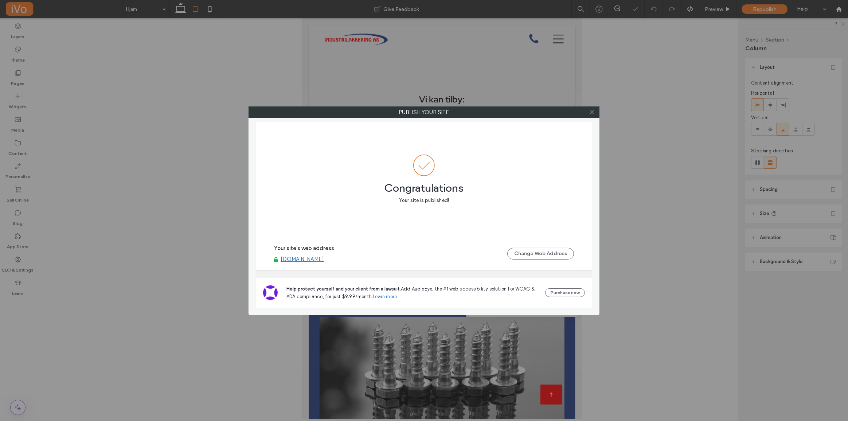
click at [592, 112] on icon at bounding box center [591, 111] width 5 height 5
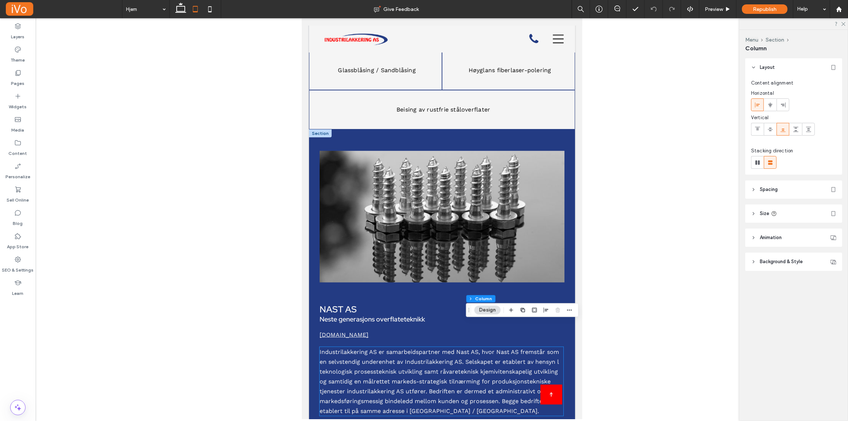
scroll to position [667, 0]
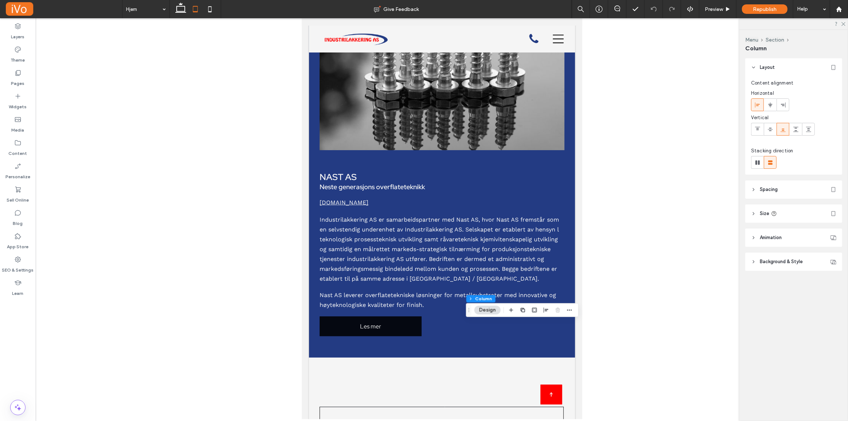
click at [204, 289] on div at bounding box center [442, 218] width 812 height 401
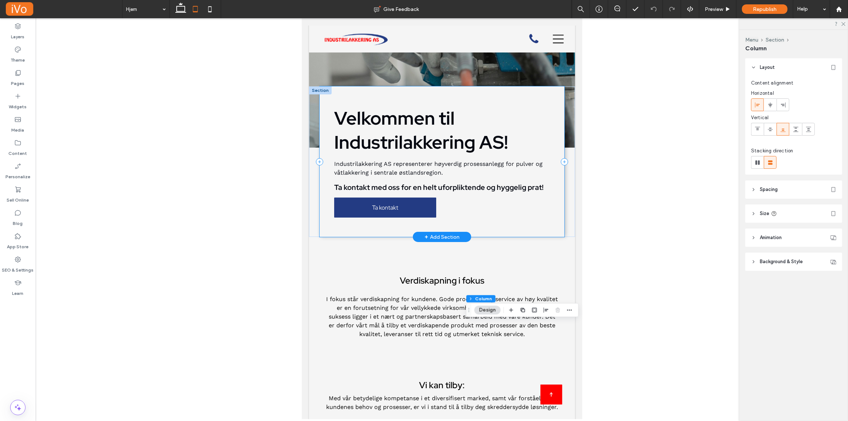
scroll to position [0, 0]
